Goal: Entertainment & Leisure: Consume media (video, audio)

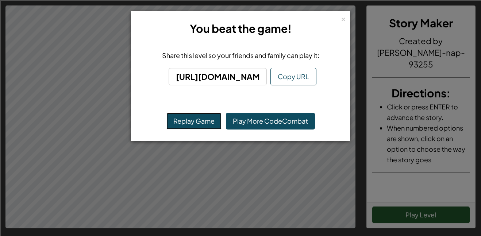
click at [192, 126] on button "Replay Game" at bounding box center [193, 121] width 55 height 17
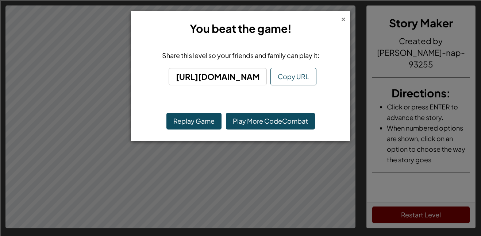
click at [344, 18] on div "×" at bounding box center [343, 18] width 5 height 8
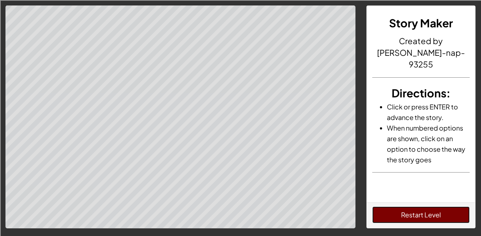
click at [416, 209] on button "Restart Level" at bounding box center [421, 214] width 98 height 17
